Goal: Information Seeking & Learning: Learn about a topic

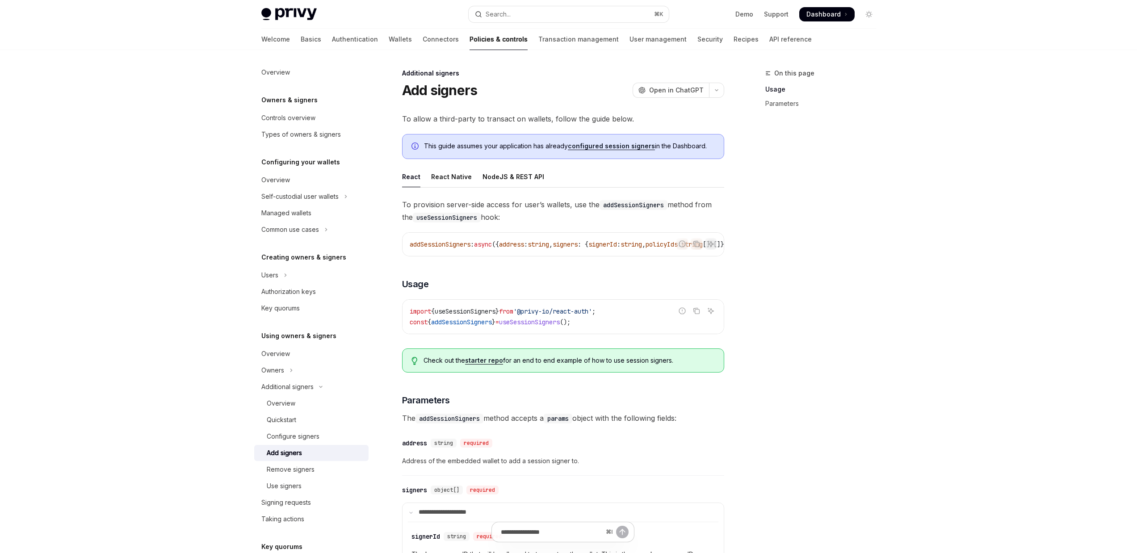
scroll to position [158, 0]
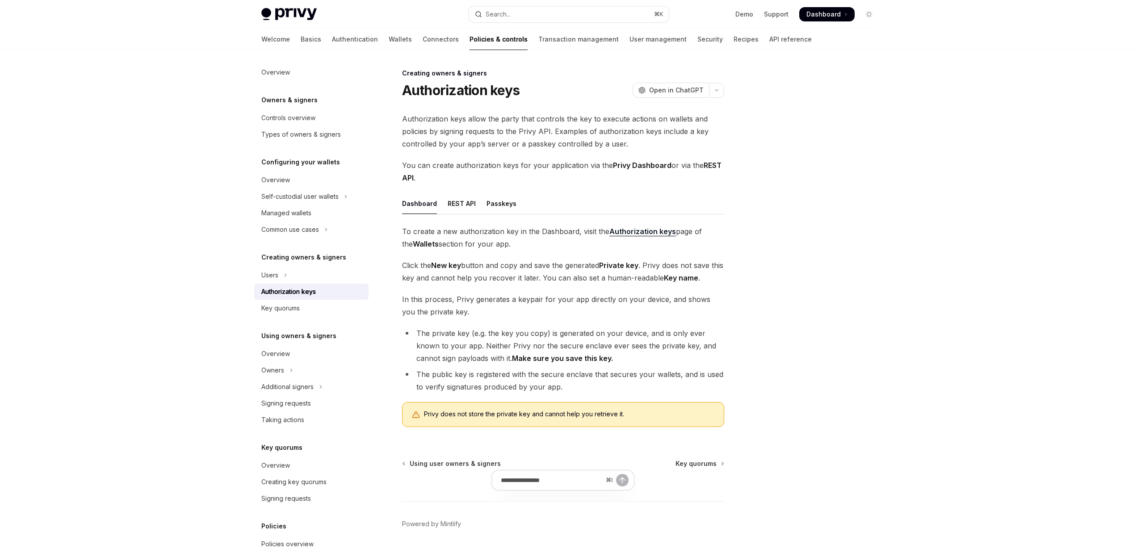
scroll to position [25, 0]
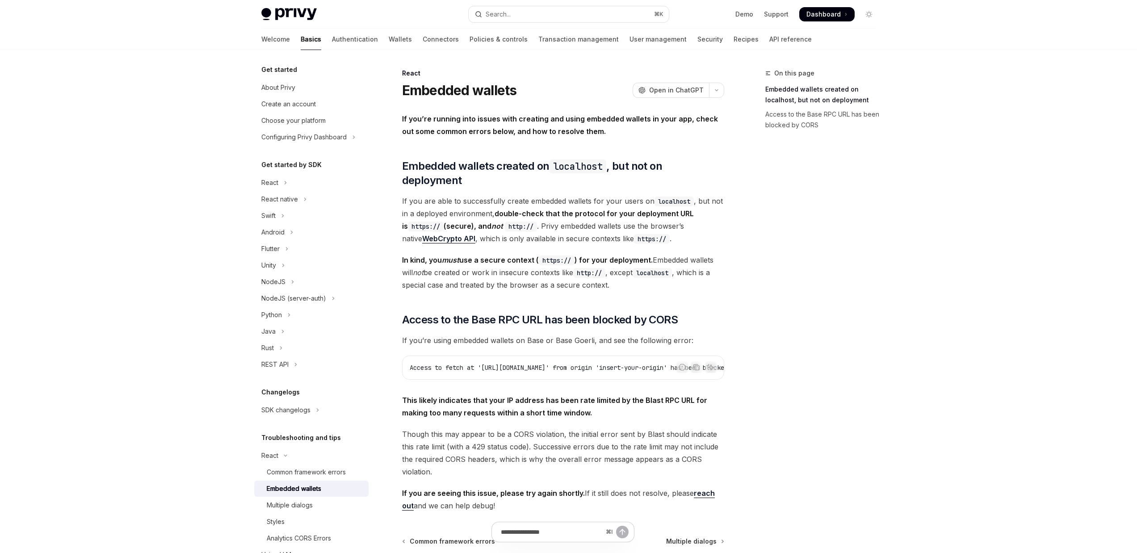
scroll to position [44, 0]
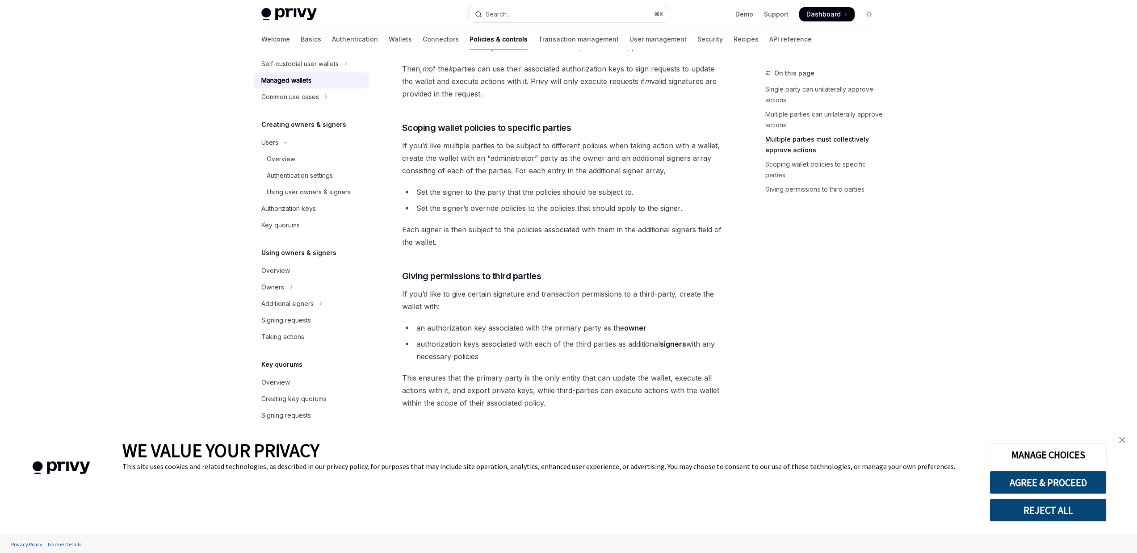
scroll to position [433, 0]
click at [1122, 438] on img "close banner" at bounding box center [1123, 440] width 6 height 6
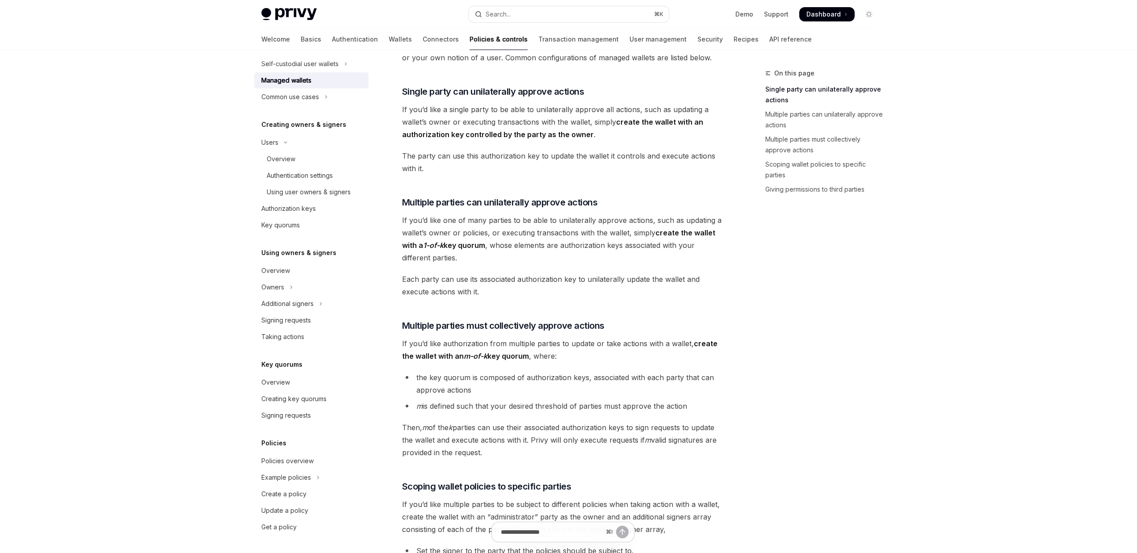
scroll to position [0, 0]
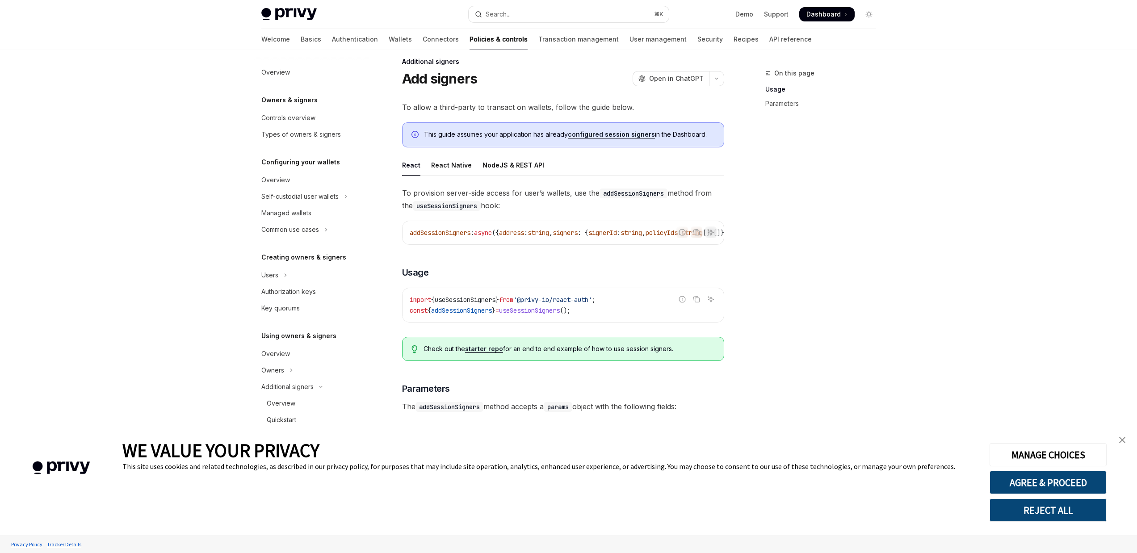
scroll to position [0, 19]
